Goal: Task Accomplishment & Management: Manage account settings

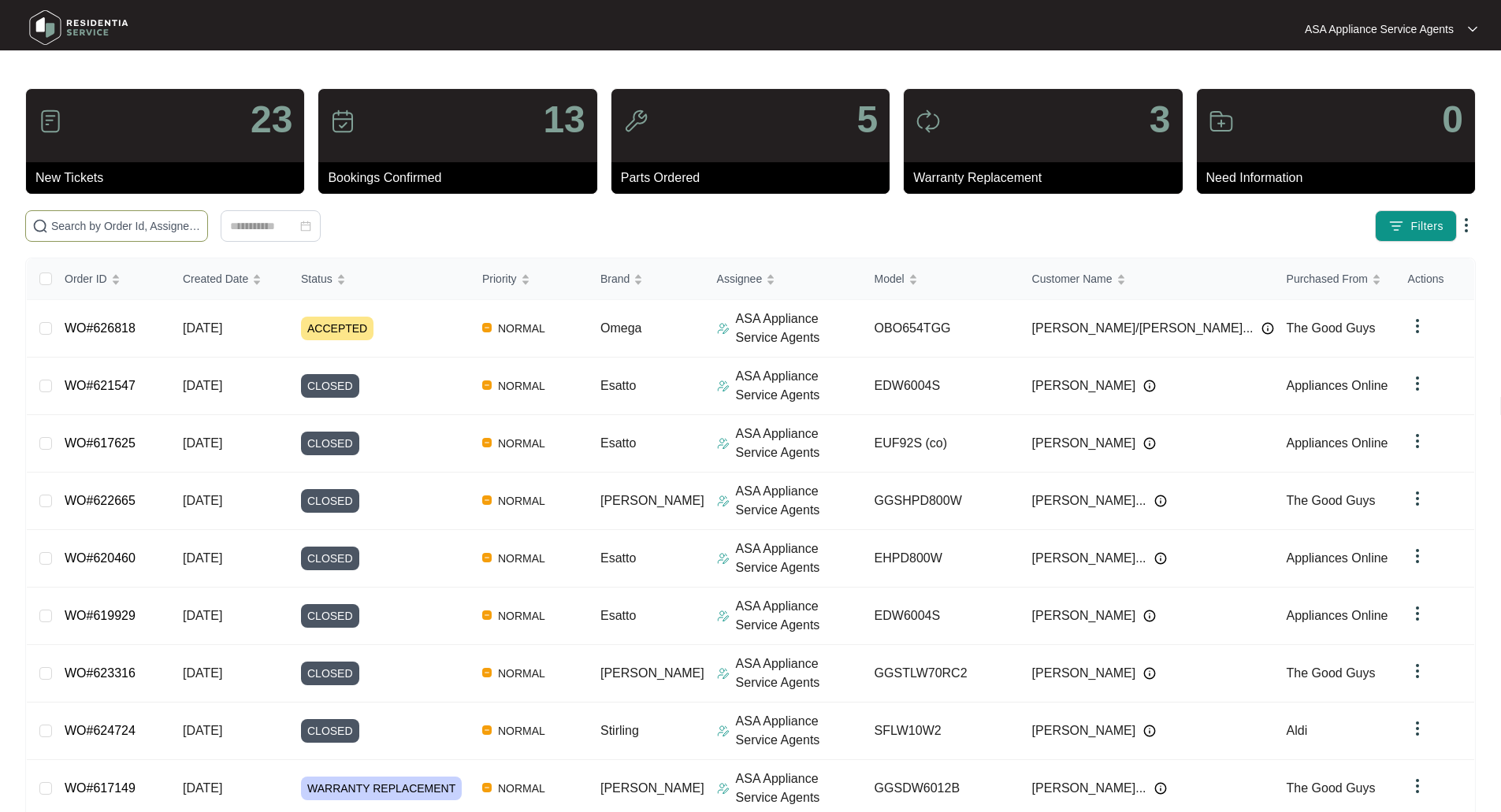
click at [169, 225] on input "text" at bounding box center [126, 227] width 150 height 18
paste input "626818"
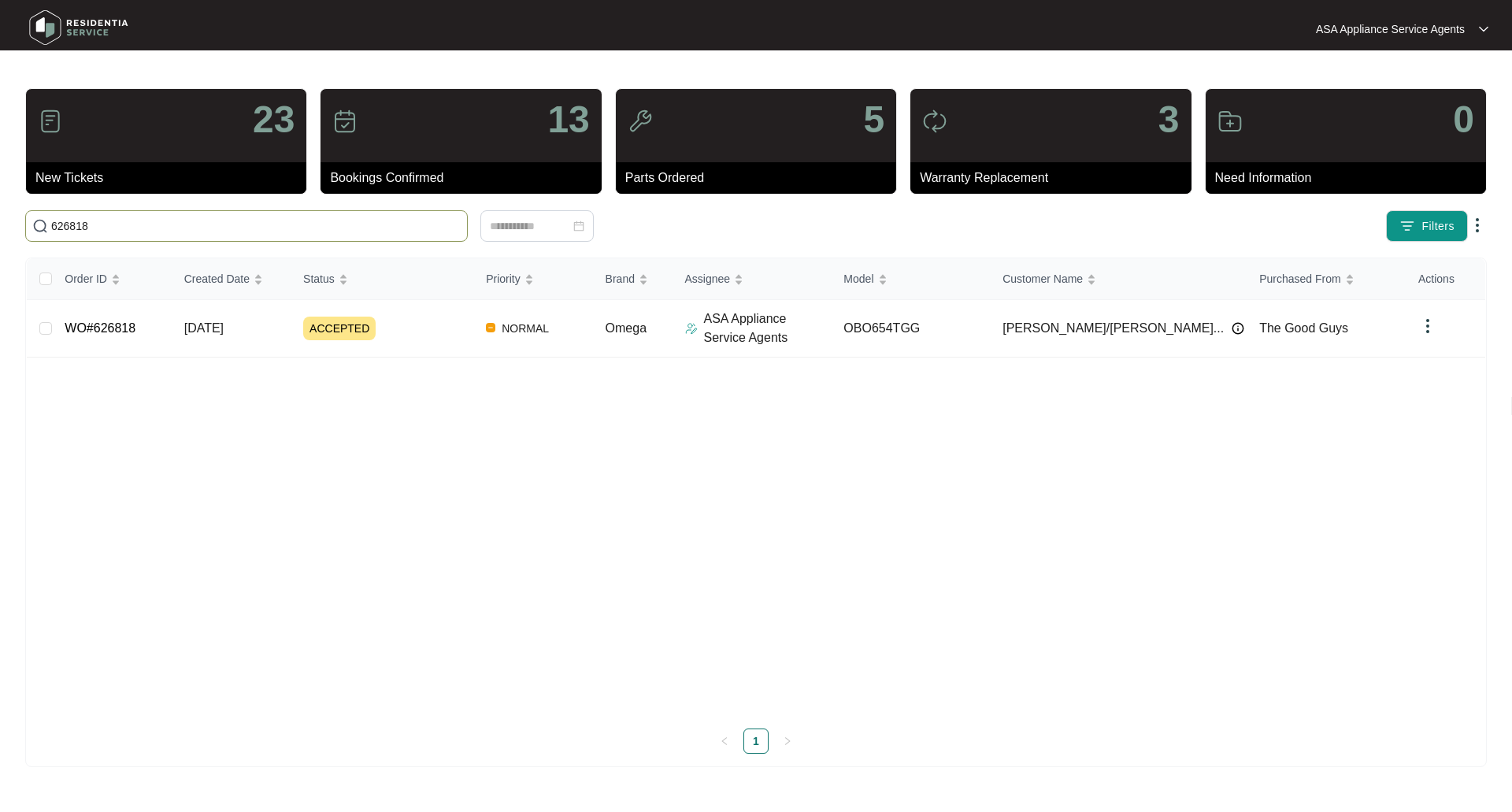
type input "626818"
click at [87, 322] on link "WO#626818" at bounding box center [100, 328] width 71 height 13
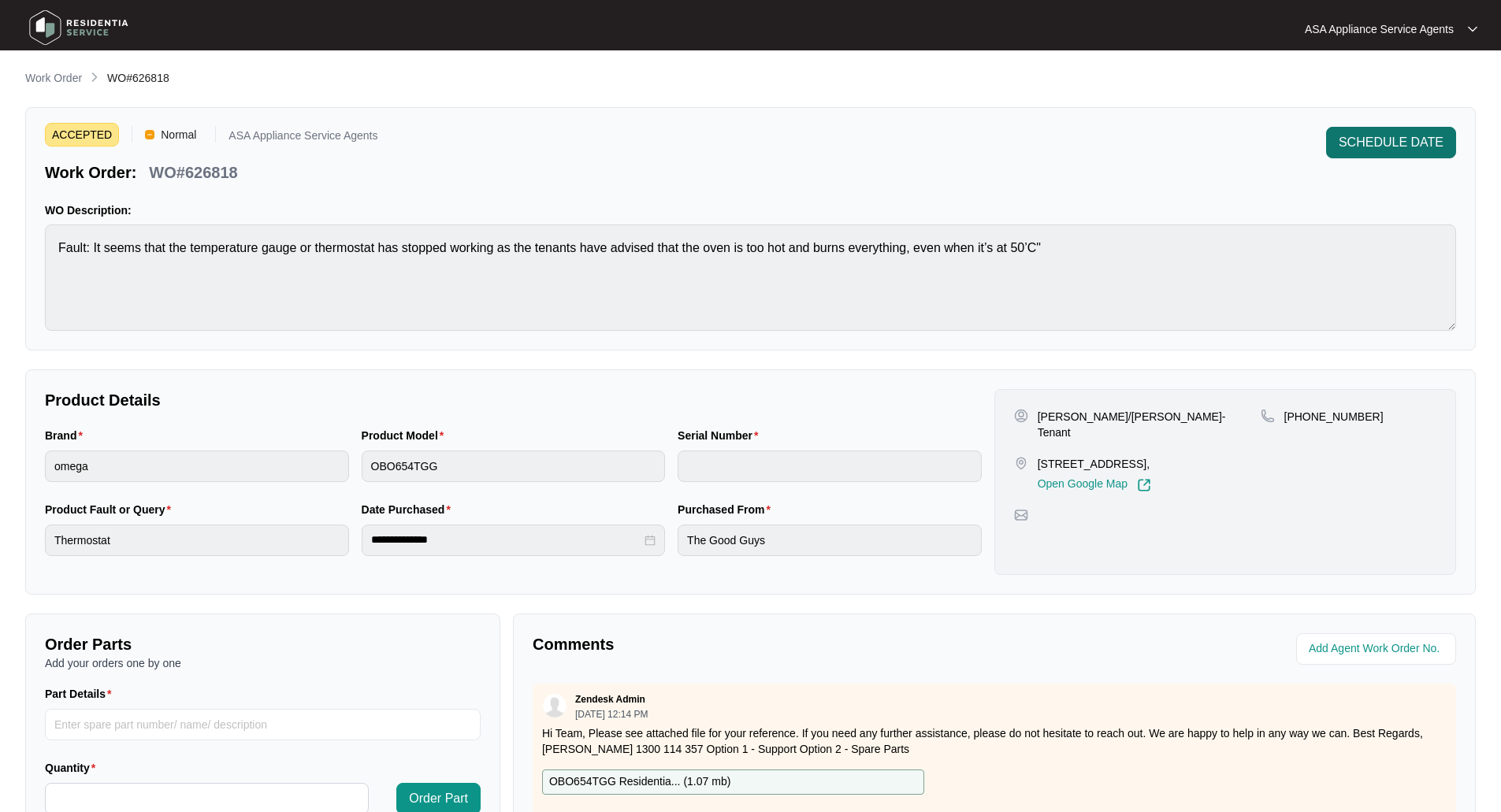
click at [1388, 135] on span "SCHEDULE DATE" at bounding box center [1391, 142] width 104 height 19
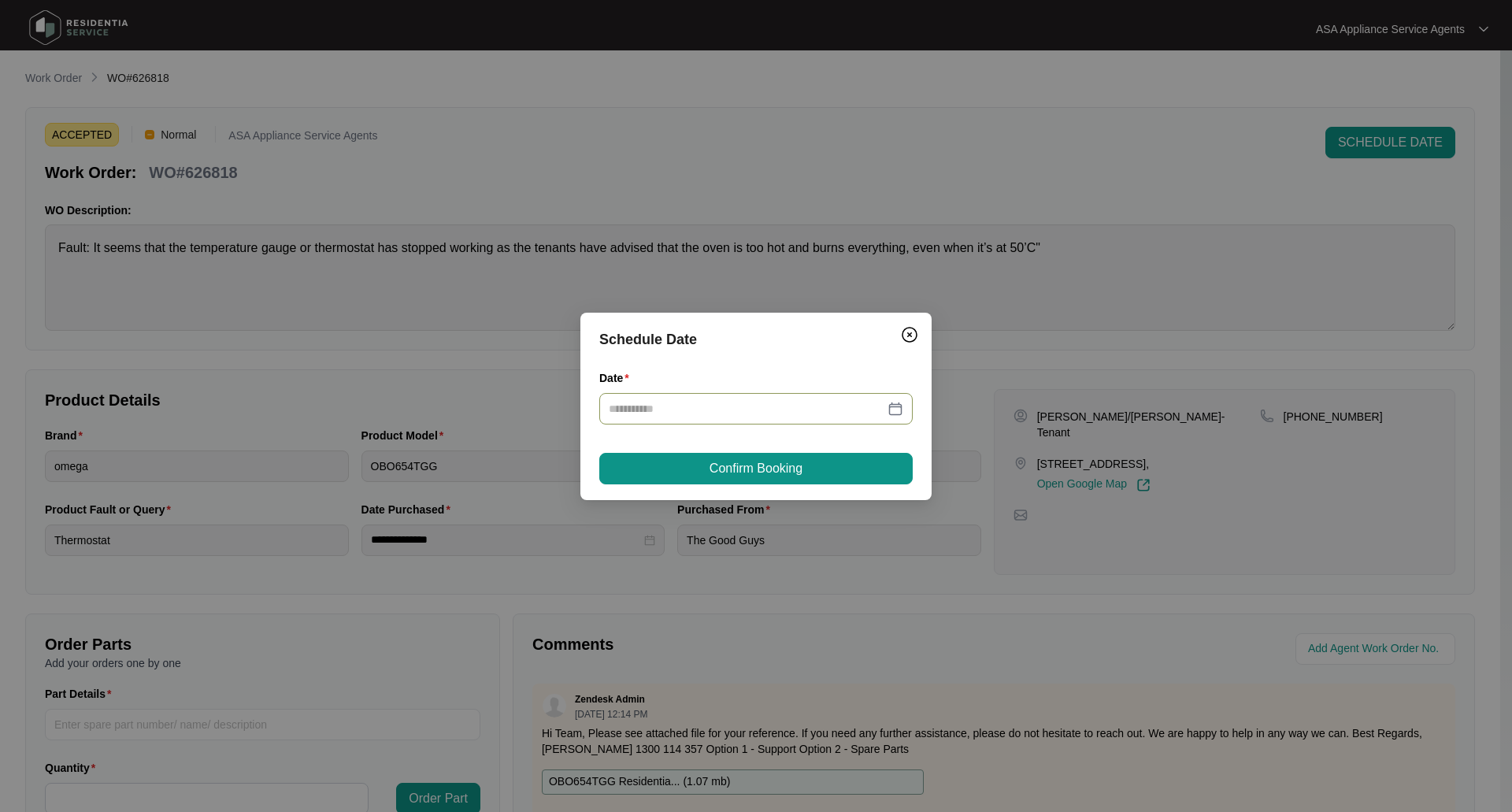
click at [891, 412] on div at bounding box center [756, 409] width 295 height 18
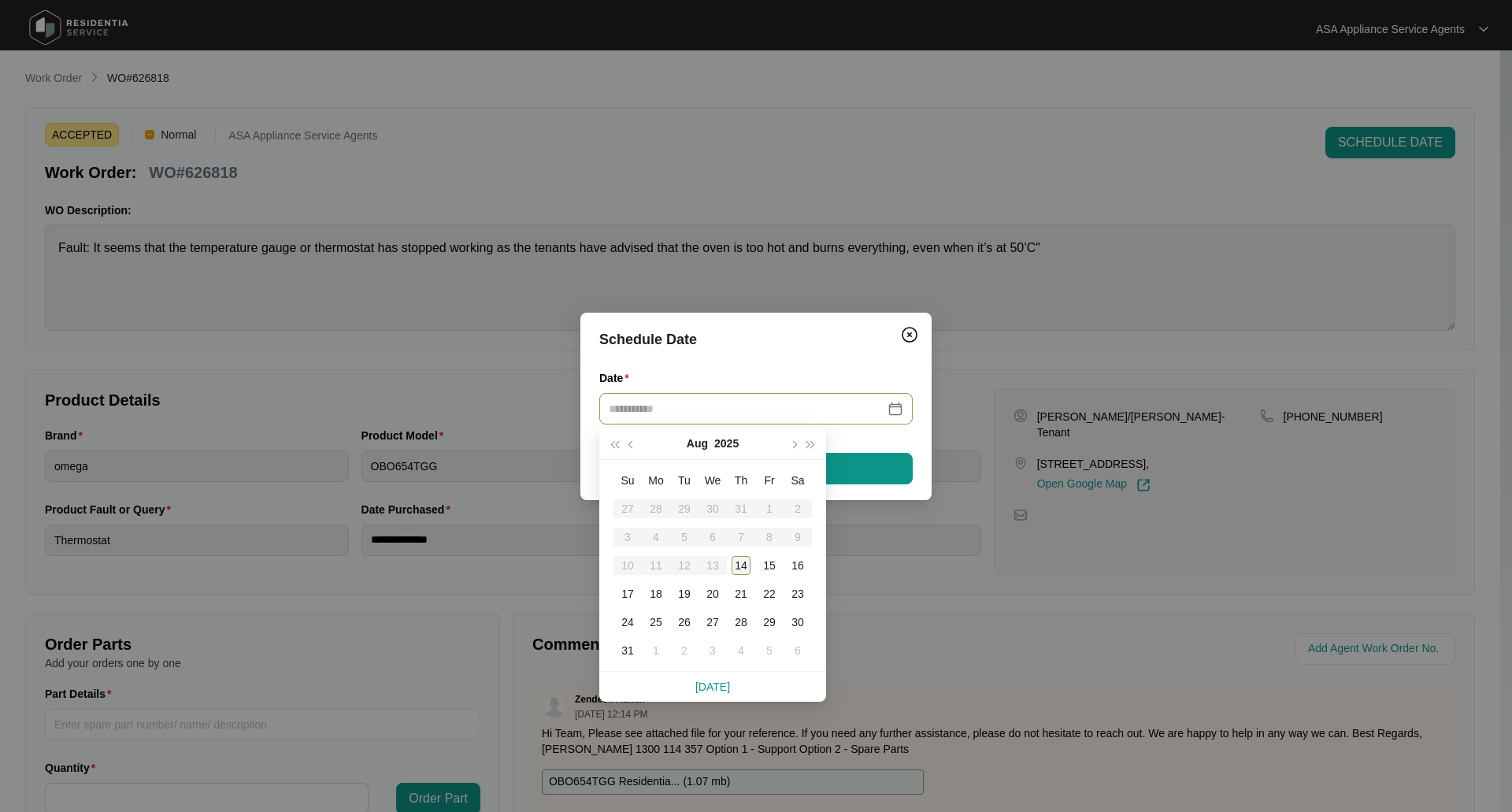
type input "**********"
drag, startPoint x: 742, startPoint y: 561, endPoint x: 740, endPoint y: 551, distance: 10.2
click at [742, 561] on div "14" at bounding box center [741, 565] width 19 height 19
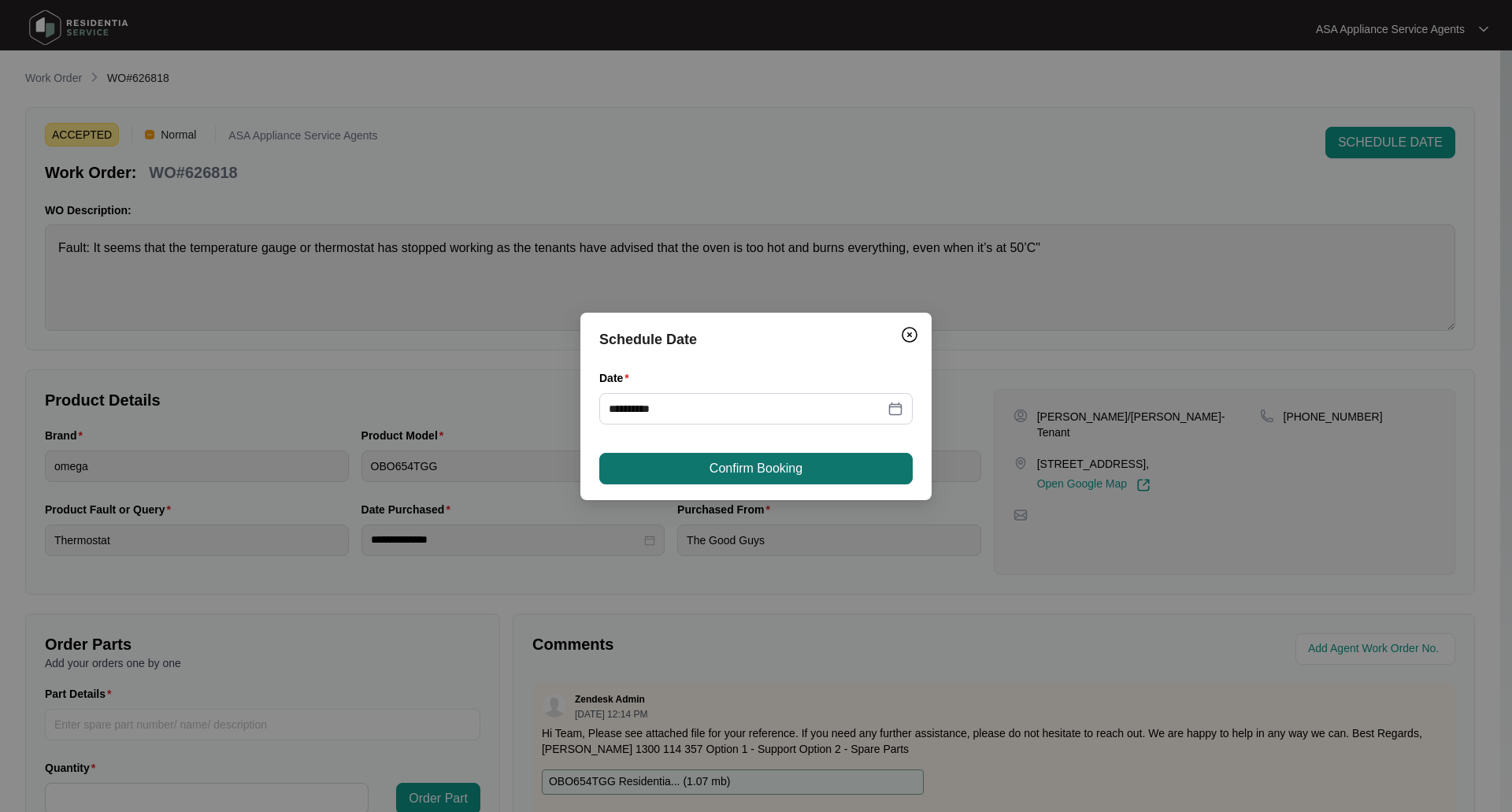
click at [775, 470] on span "Confirm Booking" at bounding box center [756, 468] width 93 height 19
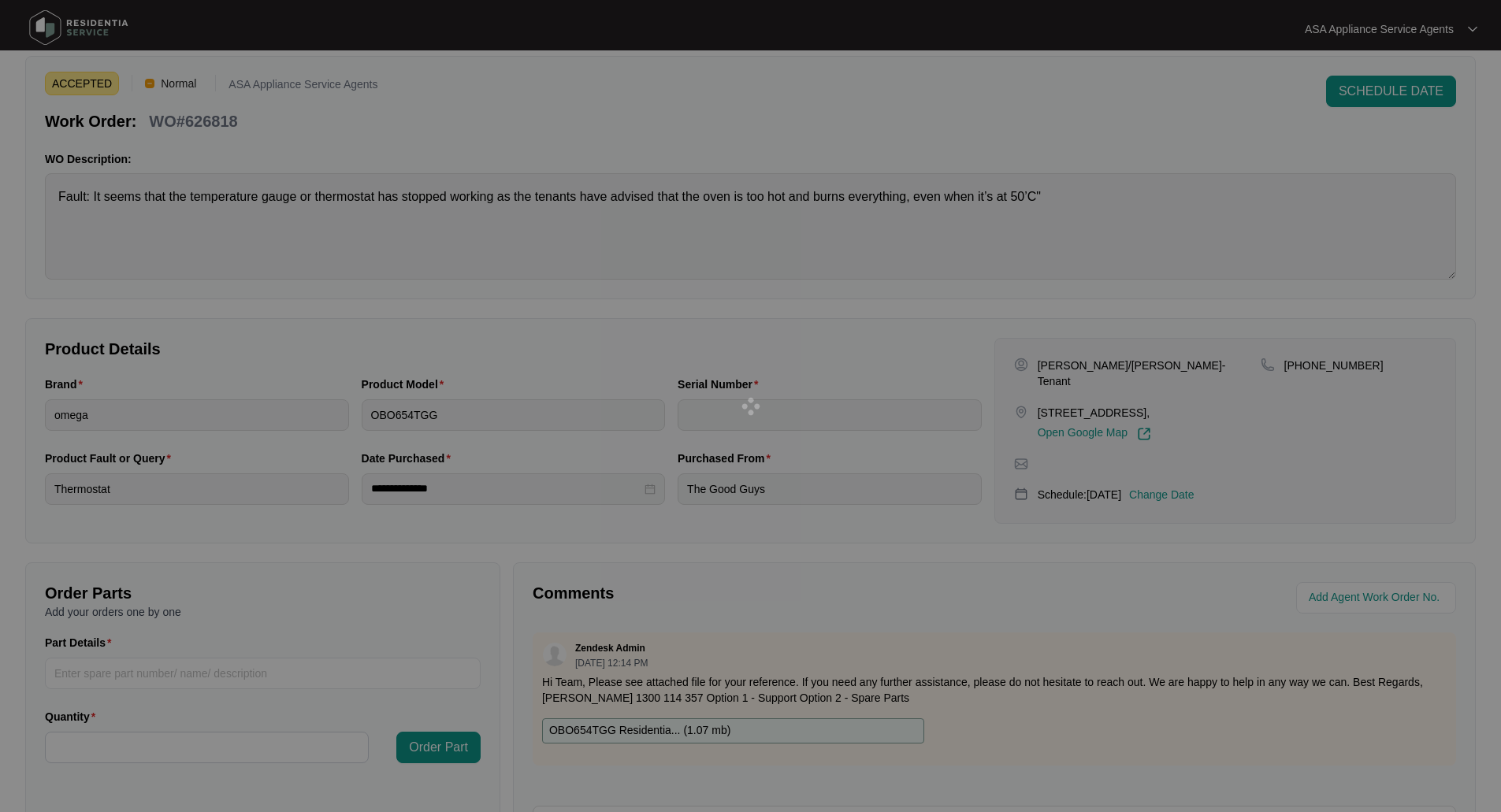
scroll to position [79, 0]
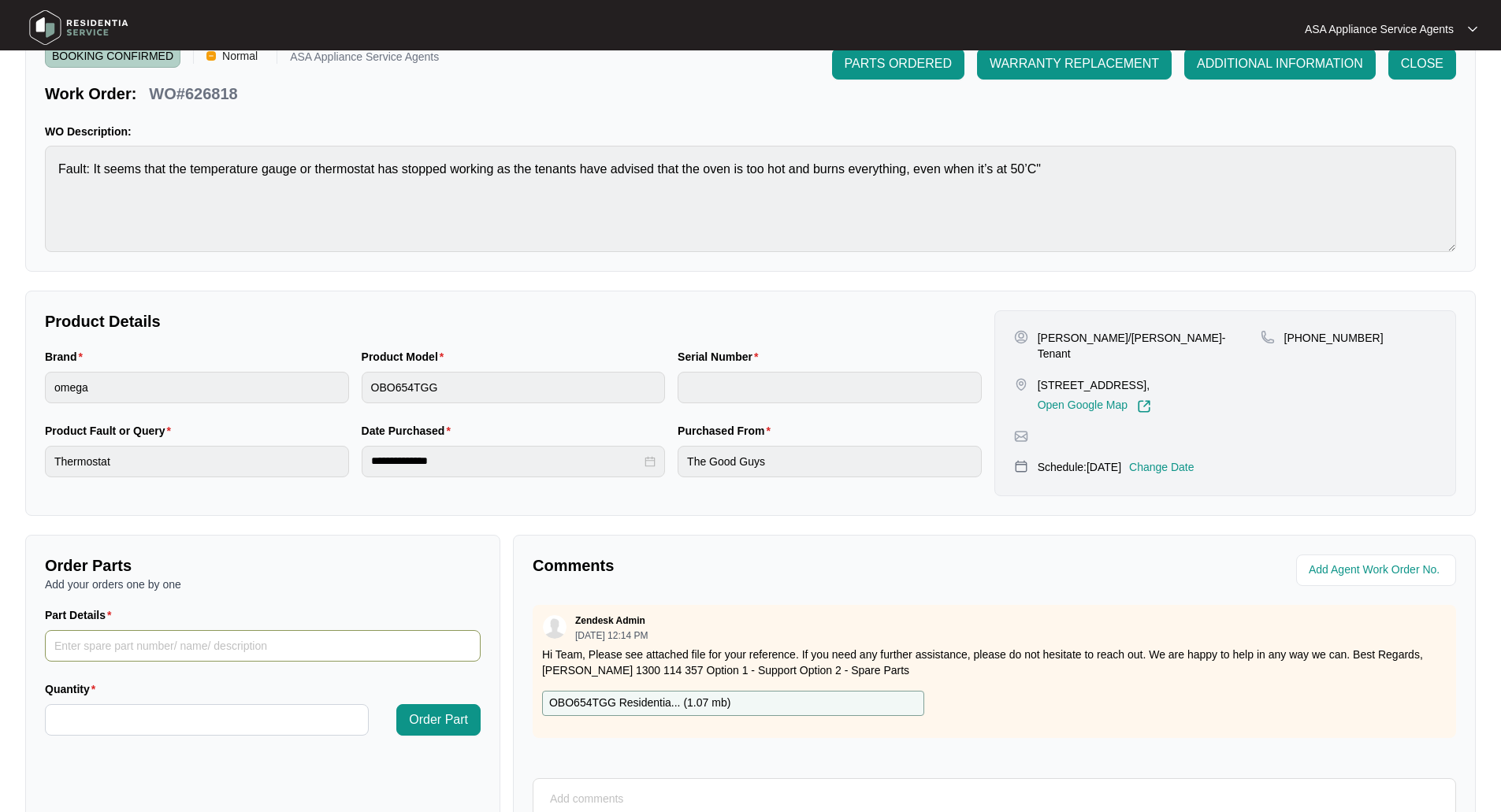
click at [315, 632] on input "Part Details" at bounding box center [263, 646] width 436 height 32
paste input "CAPILLARY THERMOSTAT 50-285Â°C 1 SP18899"
type input "CAPILLARY THERMOSTAT 50-285Â°C 1 SP18899"
click at [293, 718] on input "Quantity" at bounding box center [207, 720] width 322 height 30
type input "*"
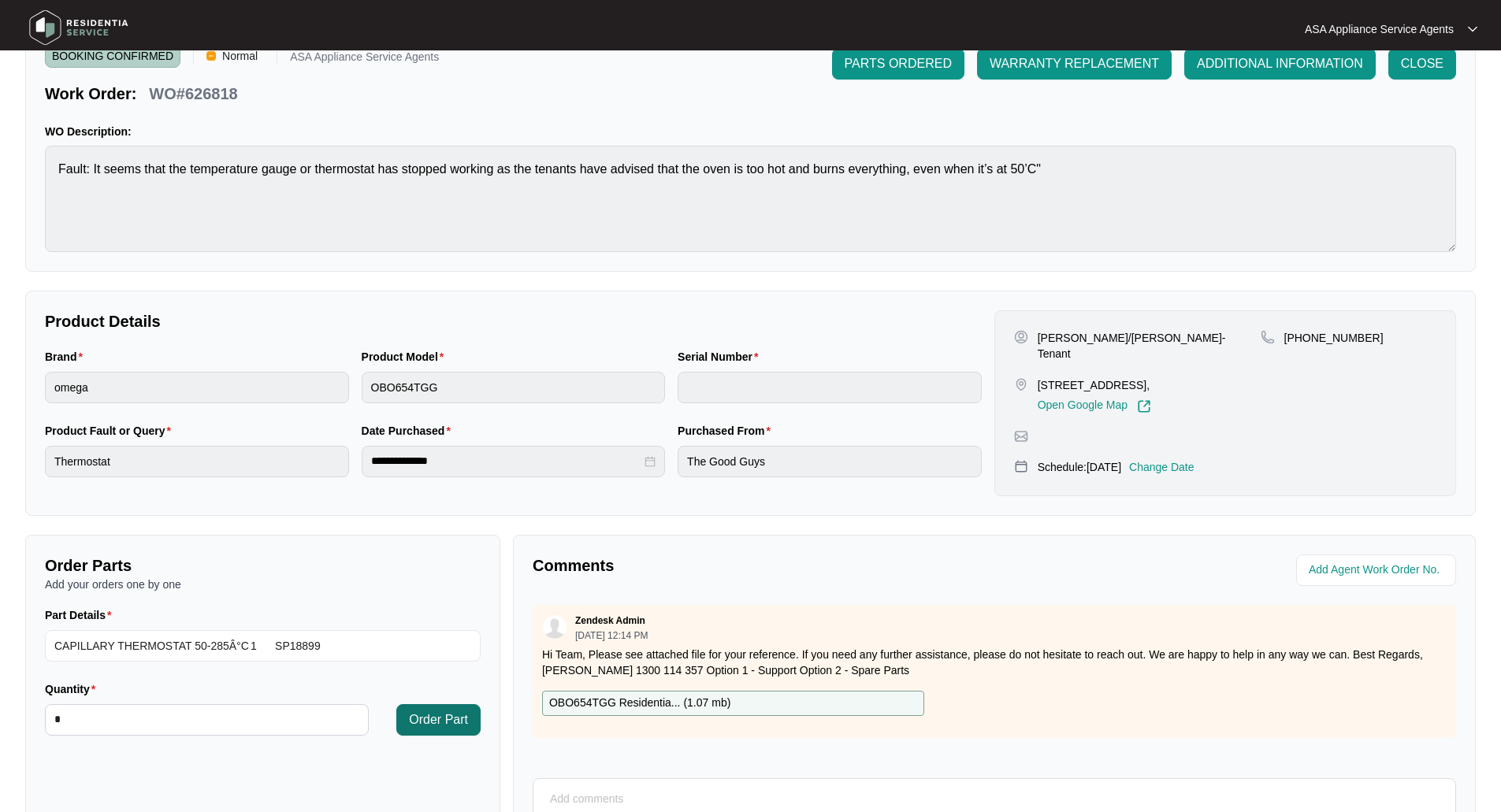
click at [458, 711] on span "Order Part" at bounding box center [438, 720] width 59 height 19
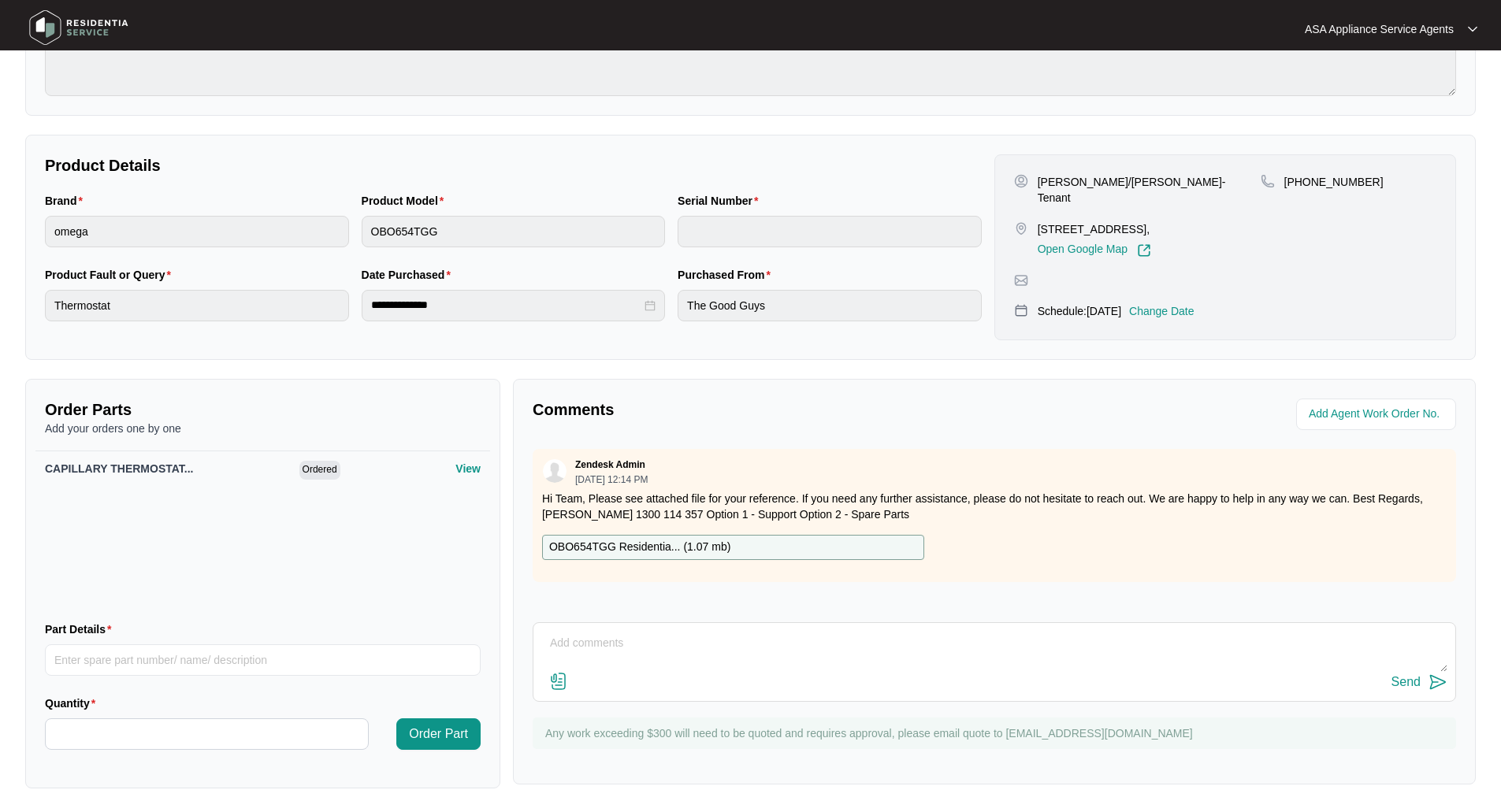
scroll to position [236, 0]
click at [97, 664] on input "Part Details" at bounding box center [263, 659] width 436 height 32
paste input "TIMER MECHANICAL WITH CONTACT 1 SP18904"
type input "TIMER MECHANICAL WITH CONTACT 1 SP18904"
click at [114, 737] on input "Quantity" at bounding box center [207, 733] width 322 height 30
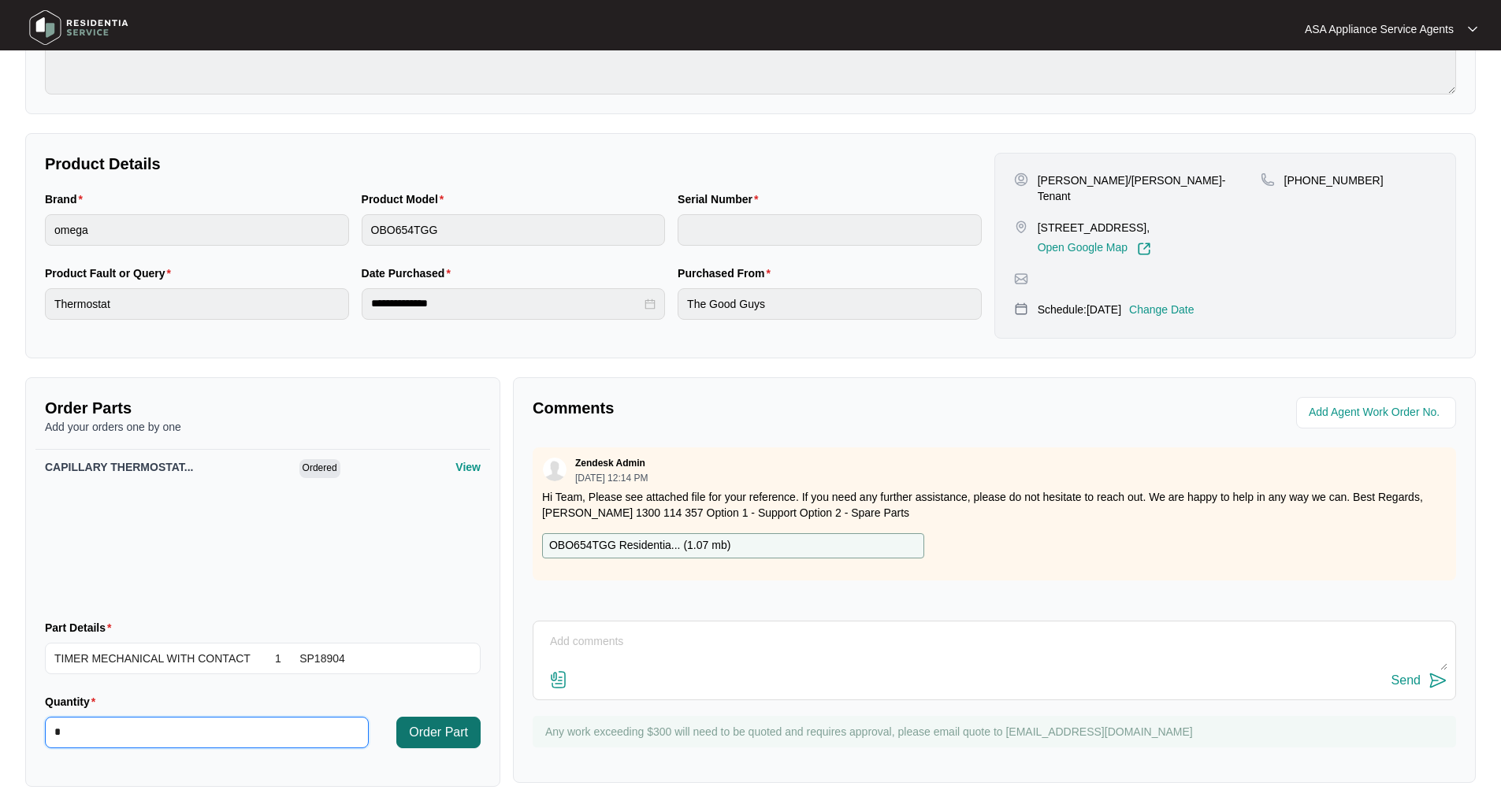
type input "*"
click at [450, 733] on span "Order Part" at bounding box center [438, 732] width 59 height 19
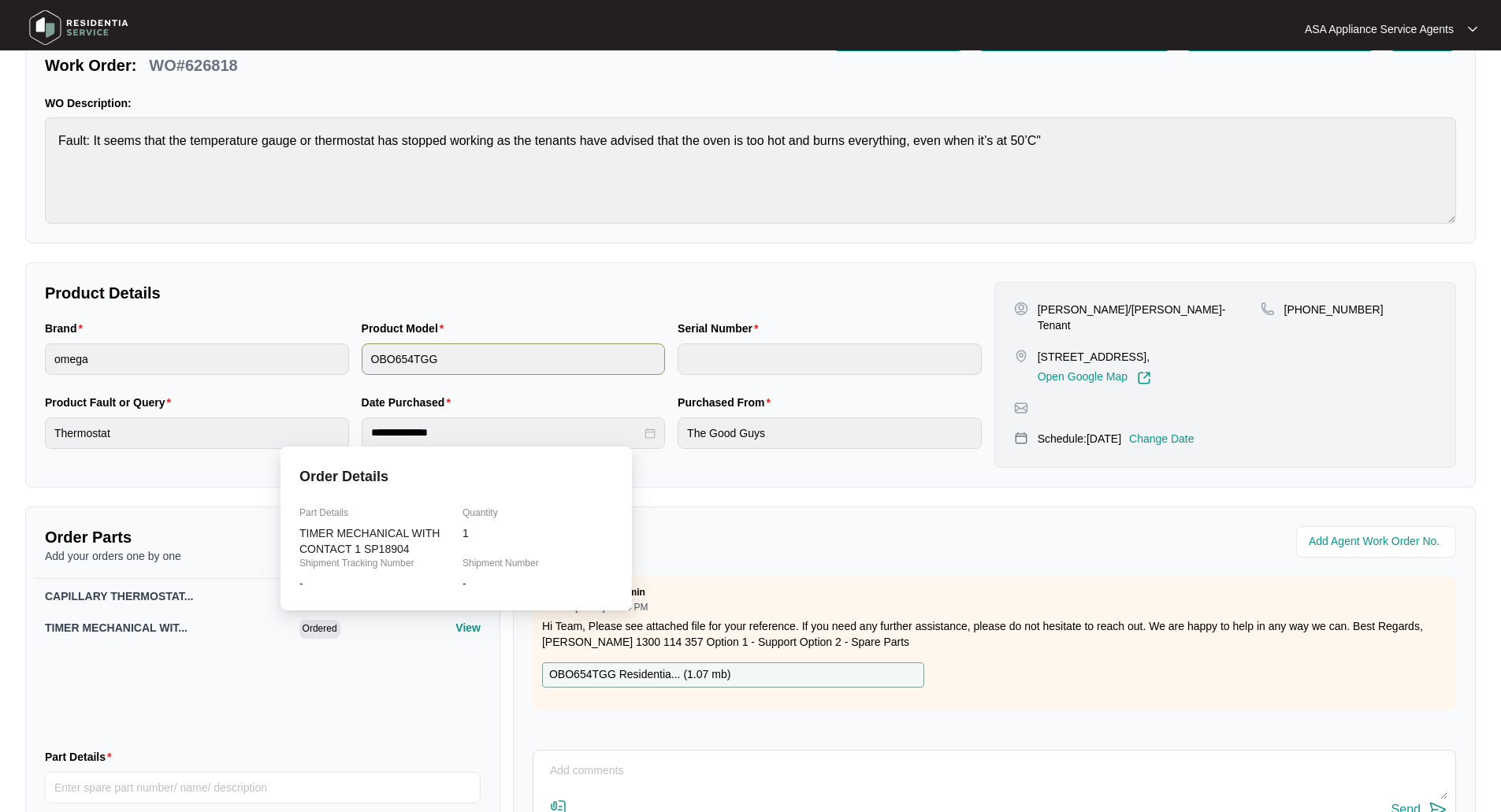
scroll to position [0, 0]
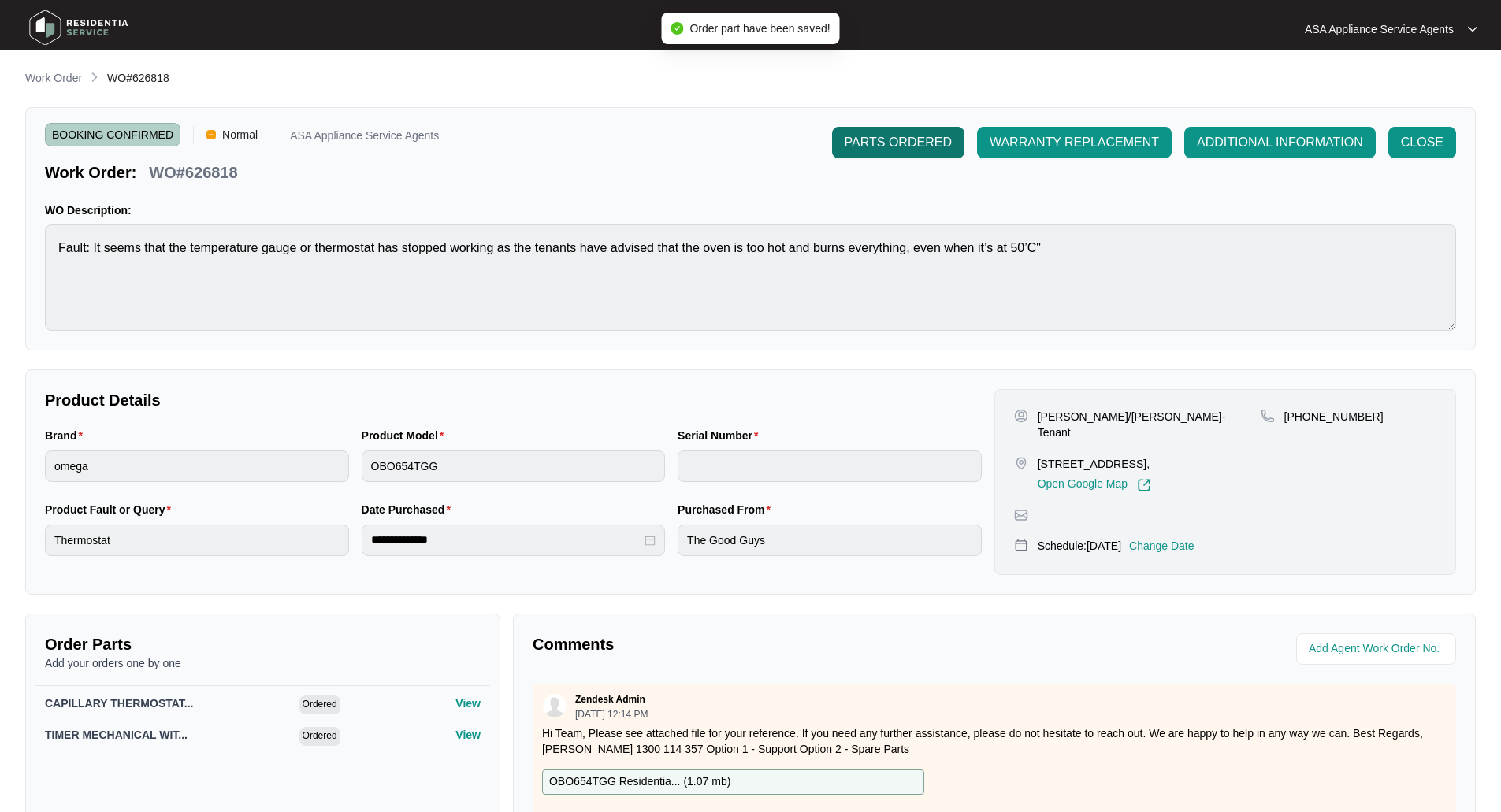
click at [863, 135] on span "PARTS ORDERED" at bounding box center [898, 142] width 107 height 19
